Goal: Information Seeking & Learning: Learn about a topic

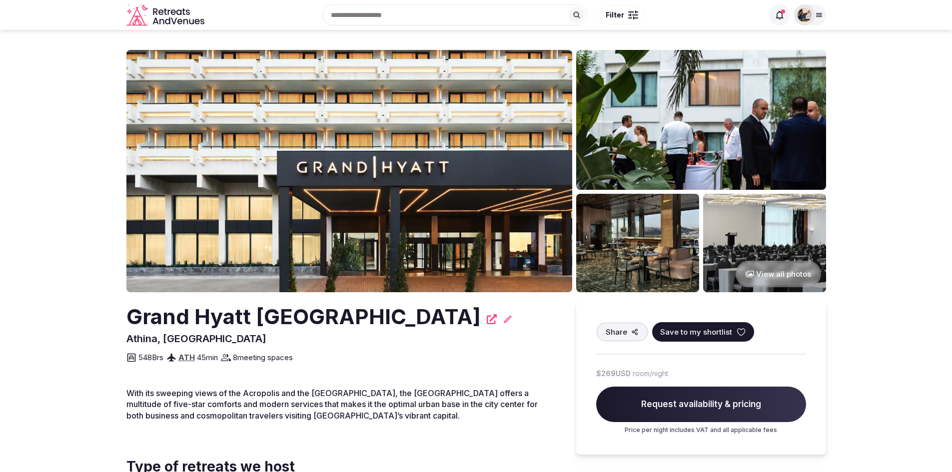
click at [256, 130] on img at bounding box center [349, 171] width 446 height 242
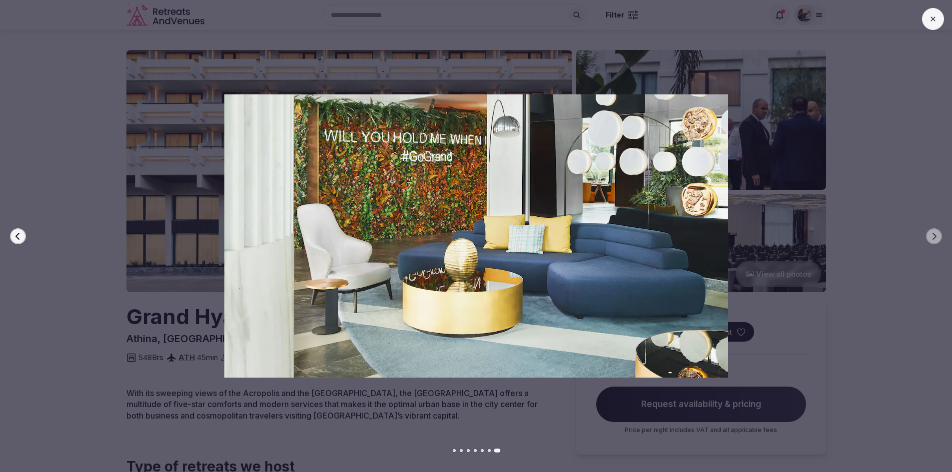
click at [929, 18] on icon at bounding box center [933, 19] width 8 height 8
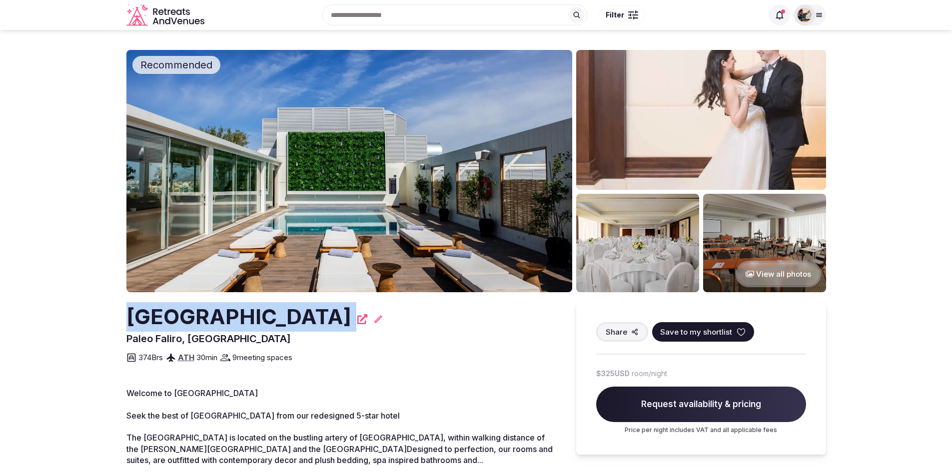
drag, startPoint x: 123, startPoint y: 320, endPoint x: 353, endPoint y: 313, distance: 230.0
click at [350, 142] on img at bounding box center [349, 171] width 446 height 242
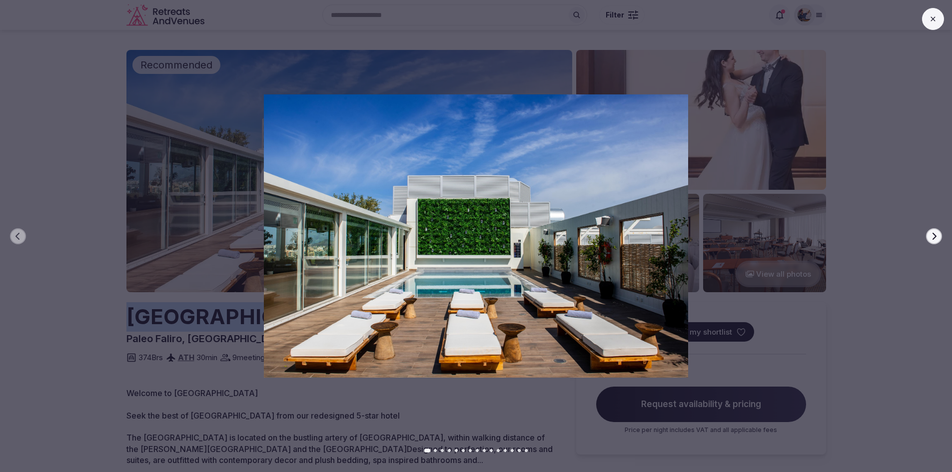
click at [936, 240] on icon "button" at bounding box center [934, 236] width 8 height 8
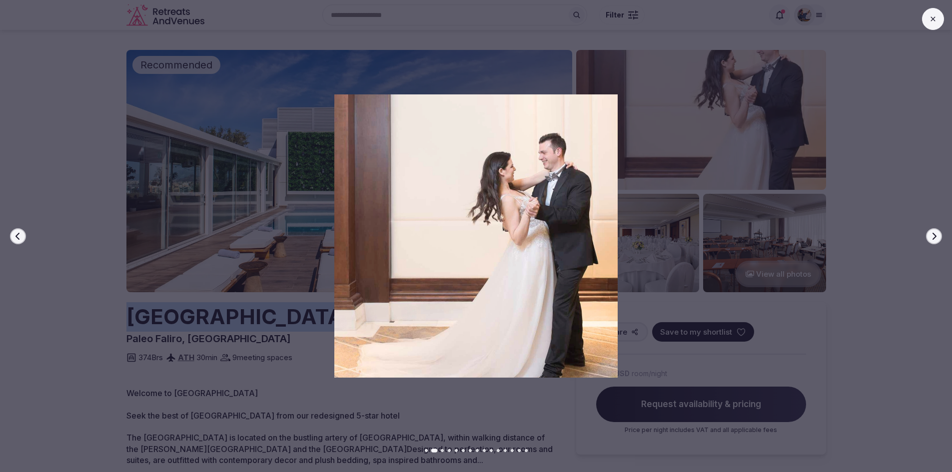
click at [936, 240] on icon "button" at bounding box center [934, 236] width 8 height 8
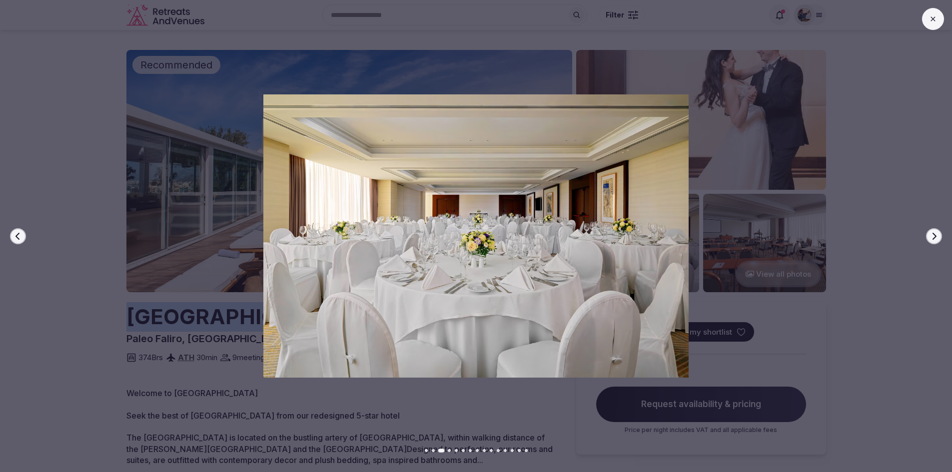
click at [936, 240] on icon "button" at bounding box center [934, 236] width 8 height 8
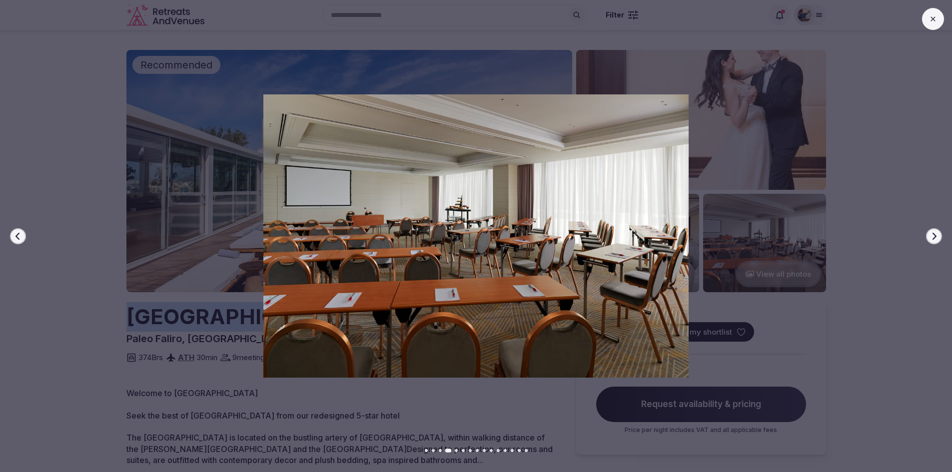
click at [936, 240] on icon "button" at bounding box center [934, 236] width 8 height 8
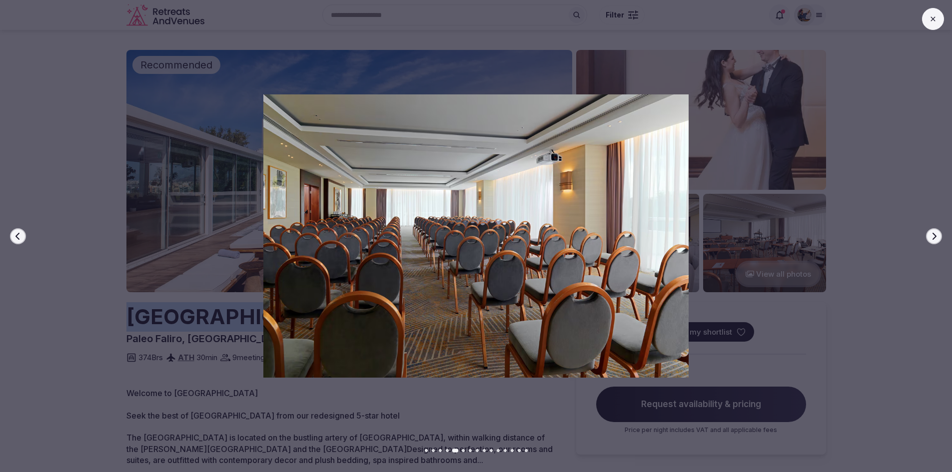
click at [936, 238] on icon "button" at bounding box center [934, 236] width 8 height 8
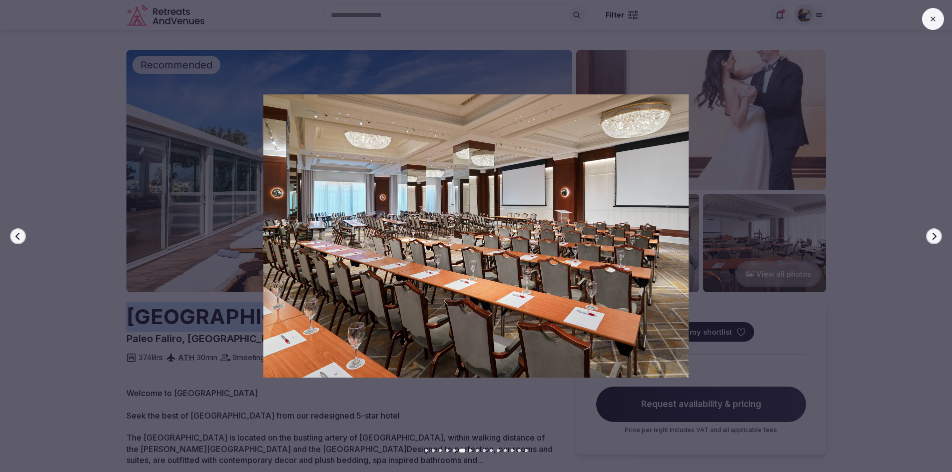
click at [936, 238] on icon "button" at bounding box center [934, 236] width 8 height 8
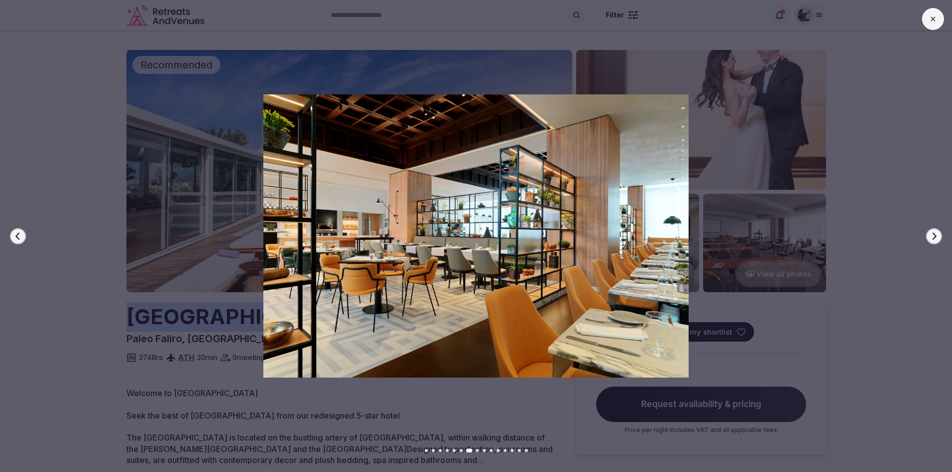
click at [936, 238] on icon "button" at bounding box center [934, 236] width 8 height 8
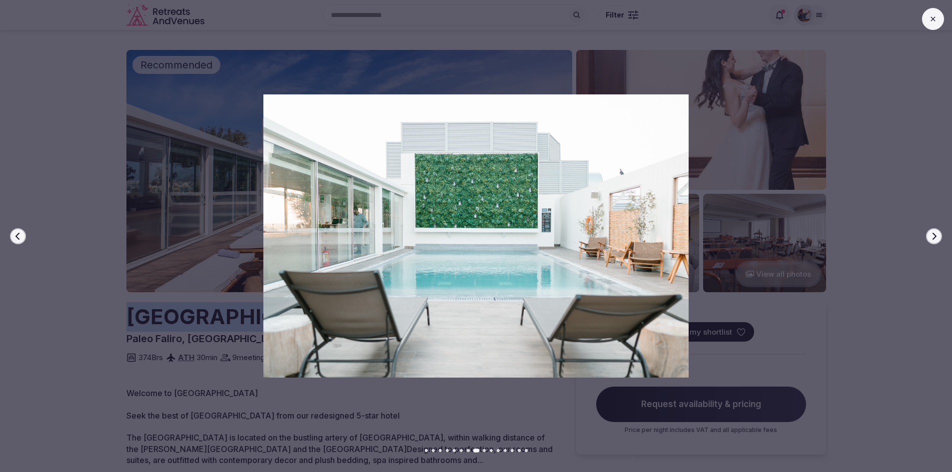
click at [936, 238] on icon "button" at bounding box center [934, 236] width 8 height 8
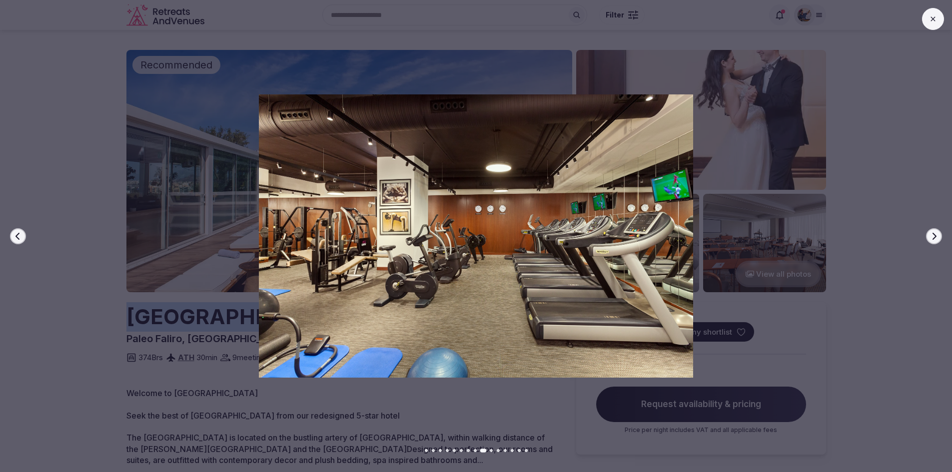
click at [936, 238] on icon "button" at bounding box center [934, 236] width 8 height 8
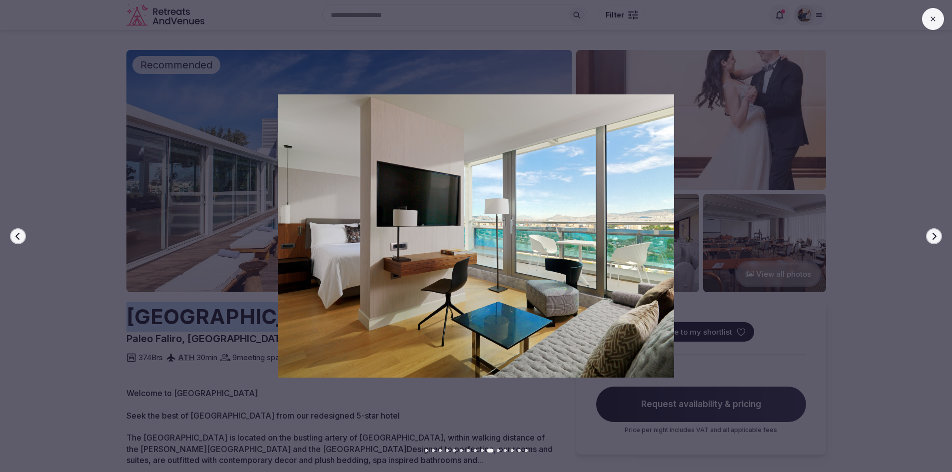
click at [936, 238] on icon "button" at bounding box center [934, 236] width 8 height 8
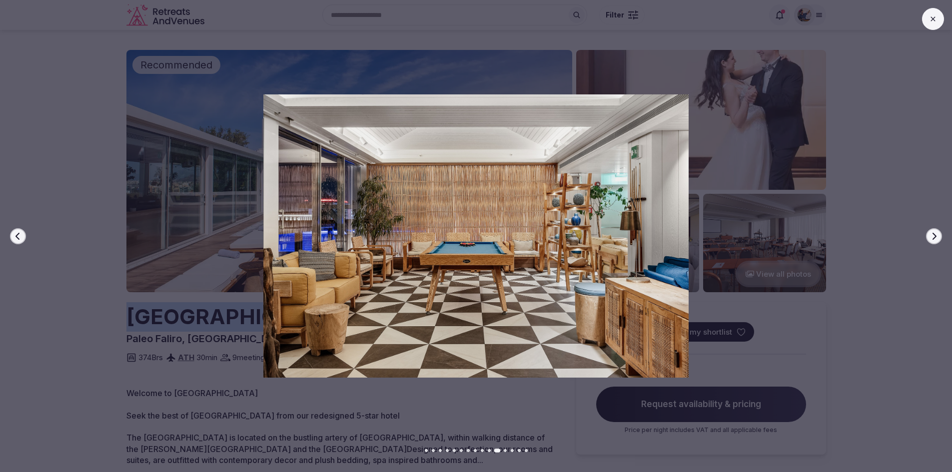
click at [936, 238] on icon "button" at bounding box center [934, 236] width 8 height 8
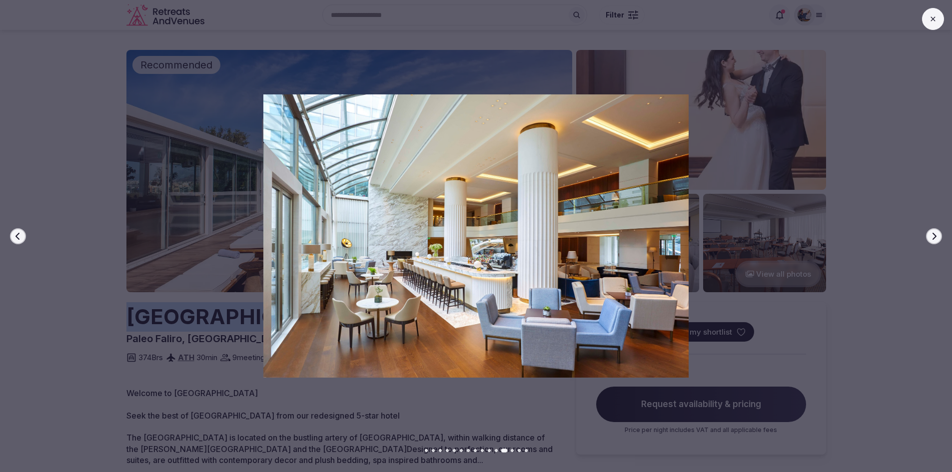
click at [936, 238] on icon "button" at bounding box center [934, 236] width 8 height 8
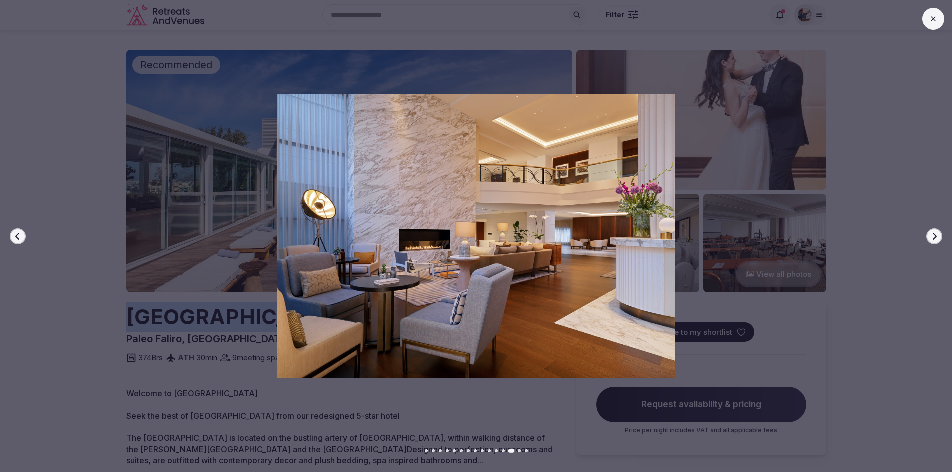
click at [936, 238] on icon "button" at bounding box center [934, 236] width 8 height 8
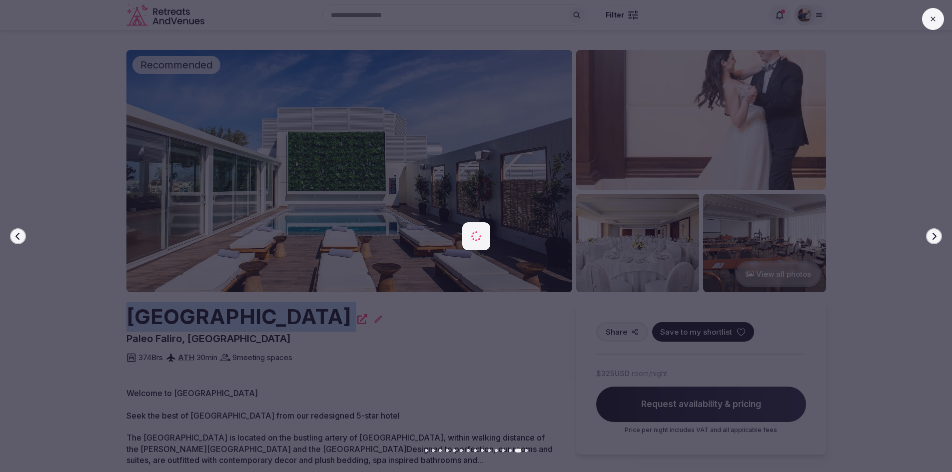
click at [936, 238] on icon "button" at bounding box center [934, 236] width 8 height 8
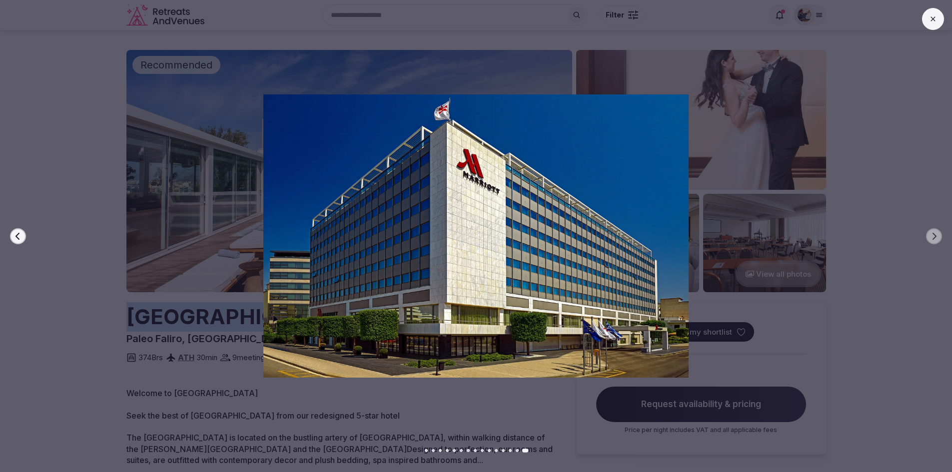
click at [934, 20] on icon at bounding box center [933, 19] width 8 height 8
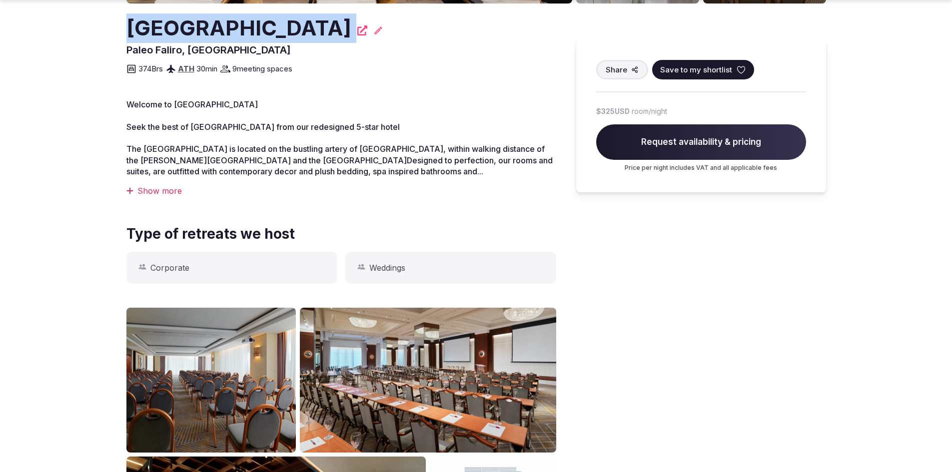
scroll to position [289, 0]
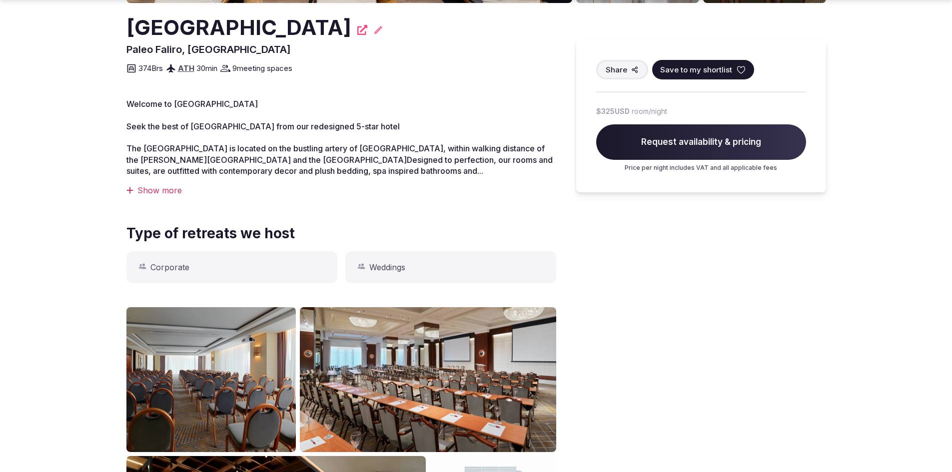
click at [237, 129] on span "Seek the best of Athens from our redesigned 5-star hotel" at bounding box center [262, 126] width 273 height 10
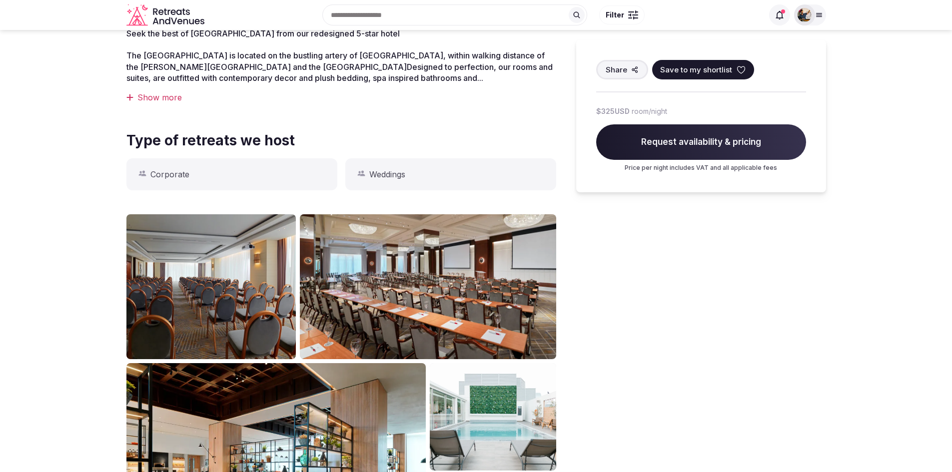
scroll to position [0, 0]
